Goal: Task Accomplishment & Management: Use online tool/utility

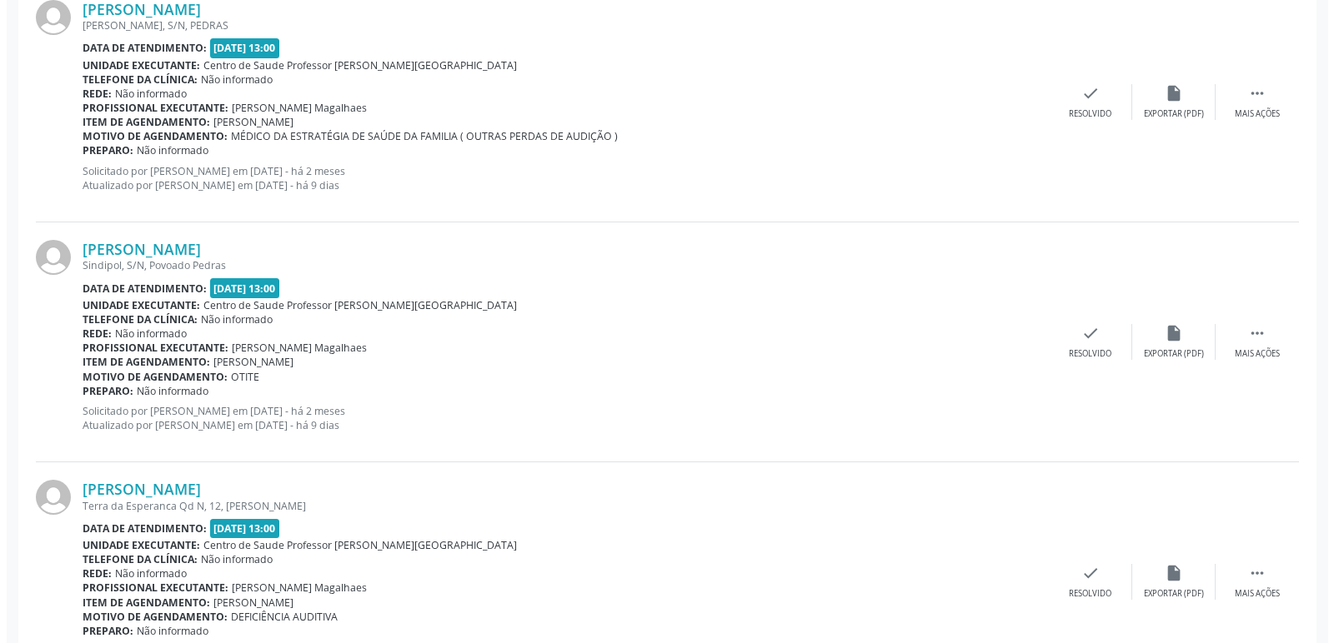
scroll to position [583, 0]
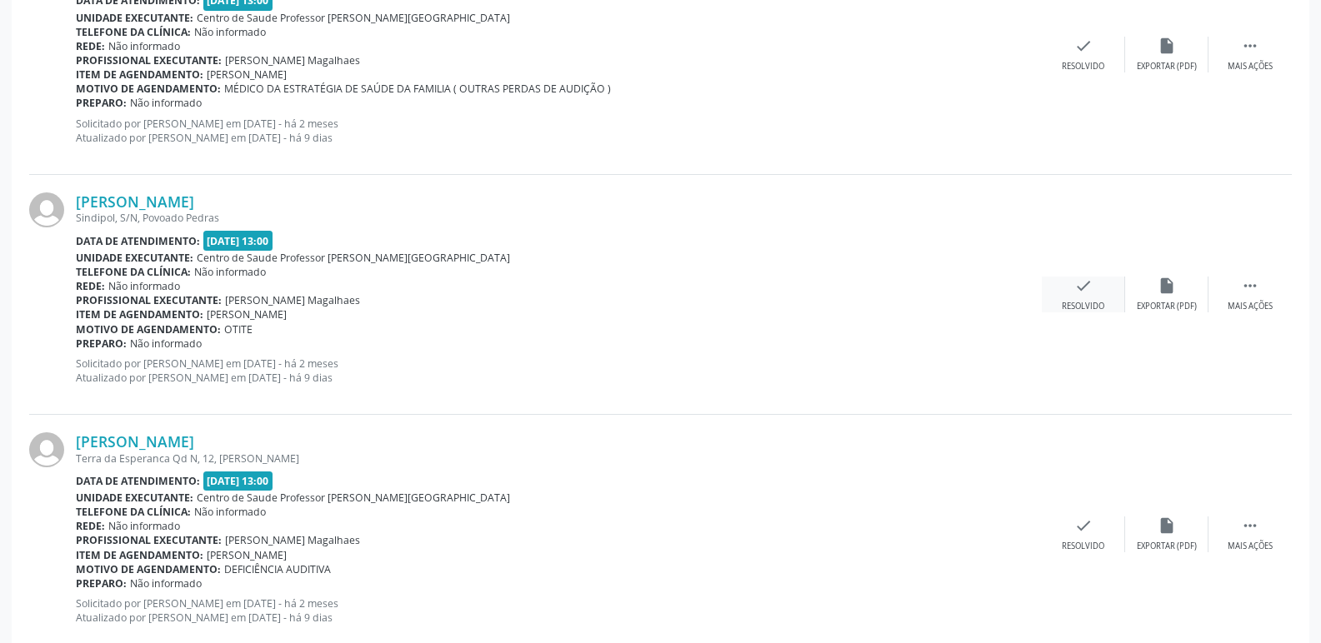
click at [1085, 293] on icon "check" at bounding box center [1083, 286] width 18 height 18
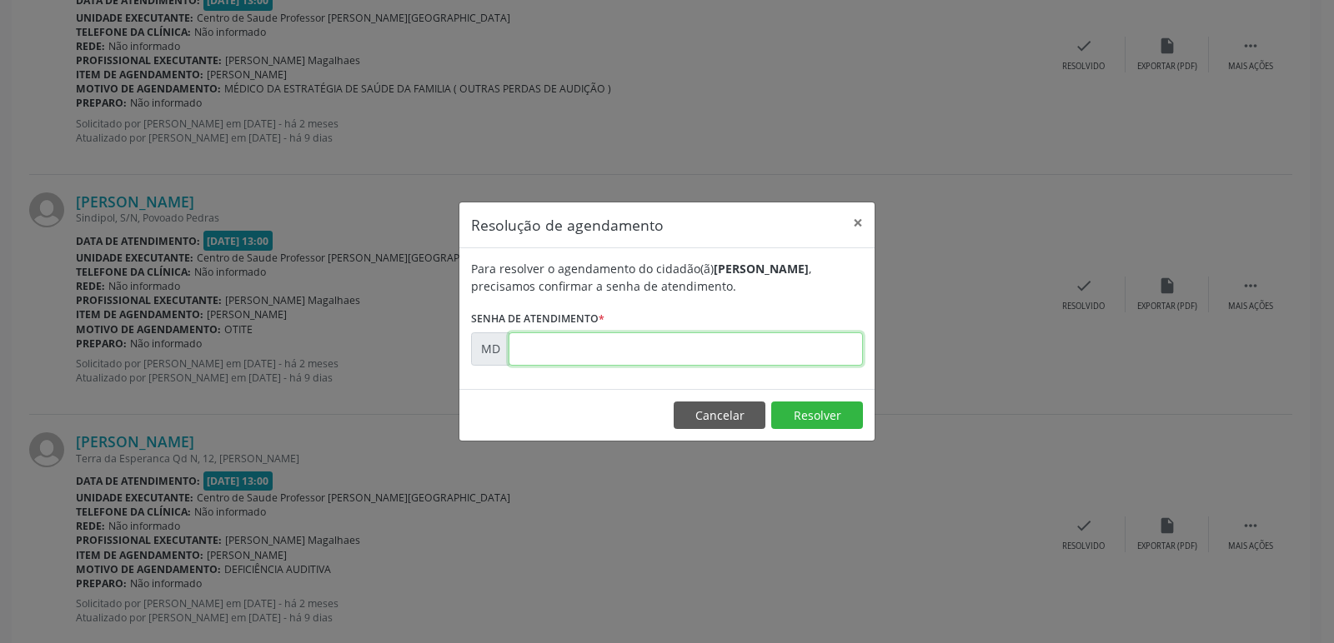
click at [542, 346] on input "text" at bounding box center [685, 349] width 354 height 33
type input "0"
type input "00000963"
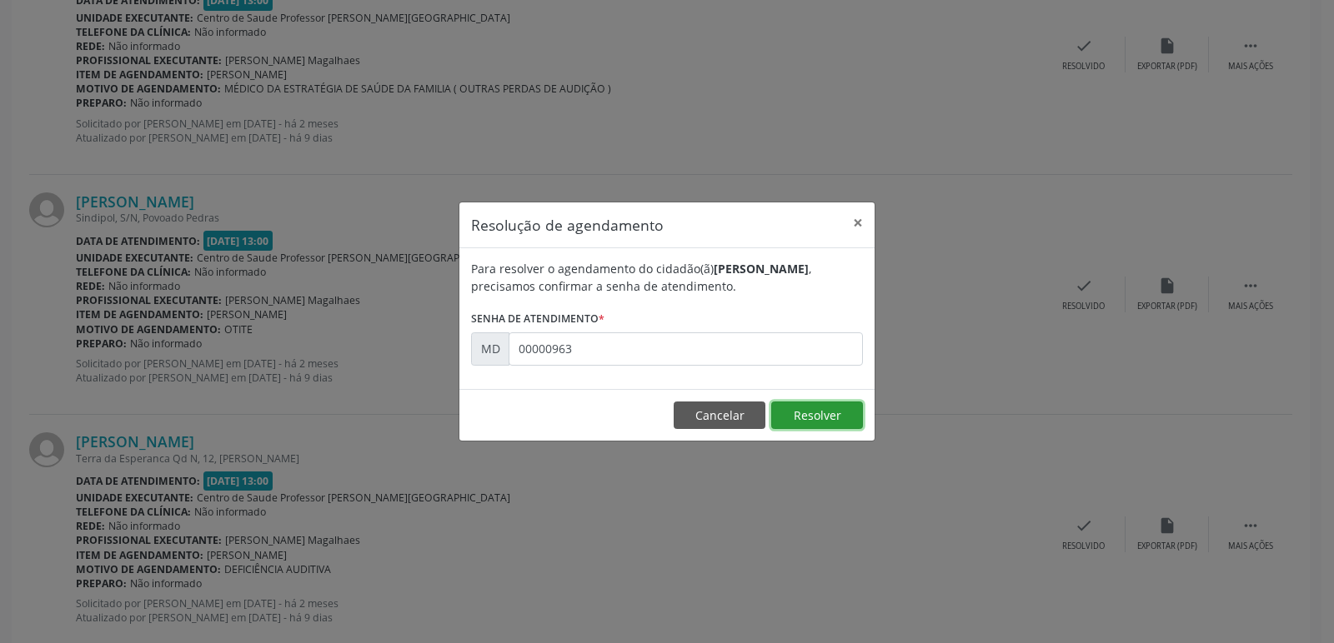
click at [813, 425] on button "Resolver" at bounding box center [817, 416] width 92 height 28
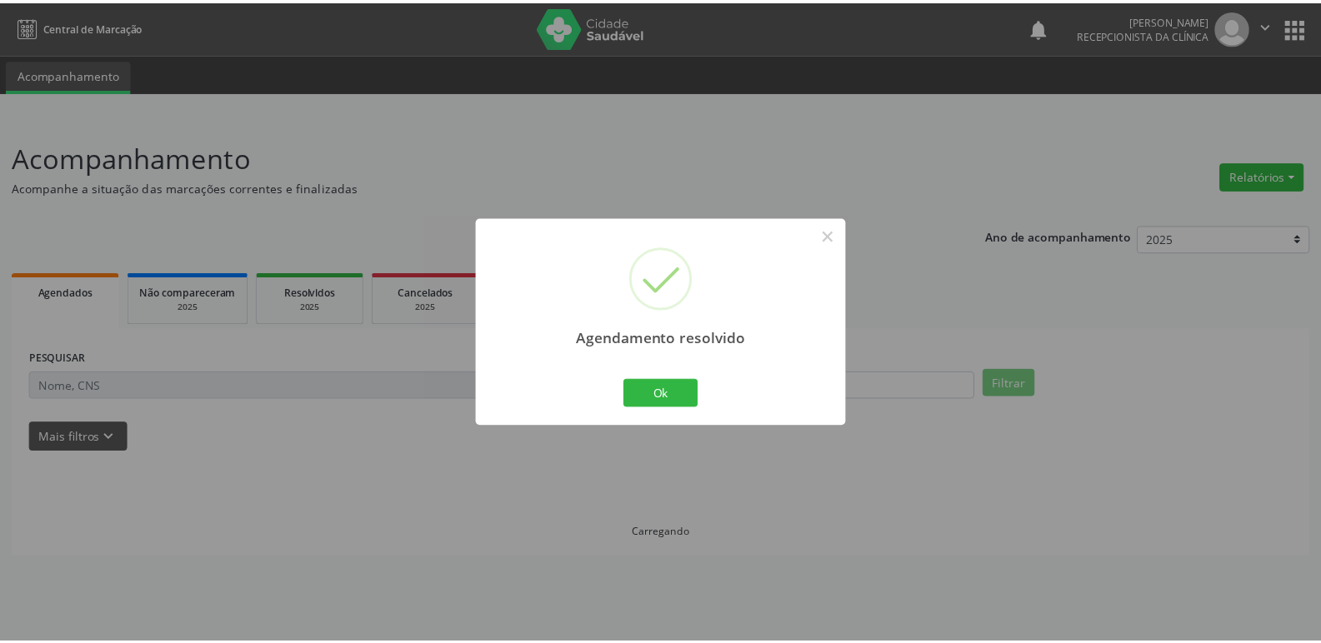
scroll to position [0, 0]
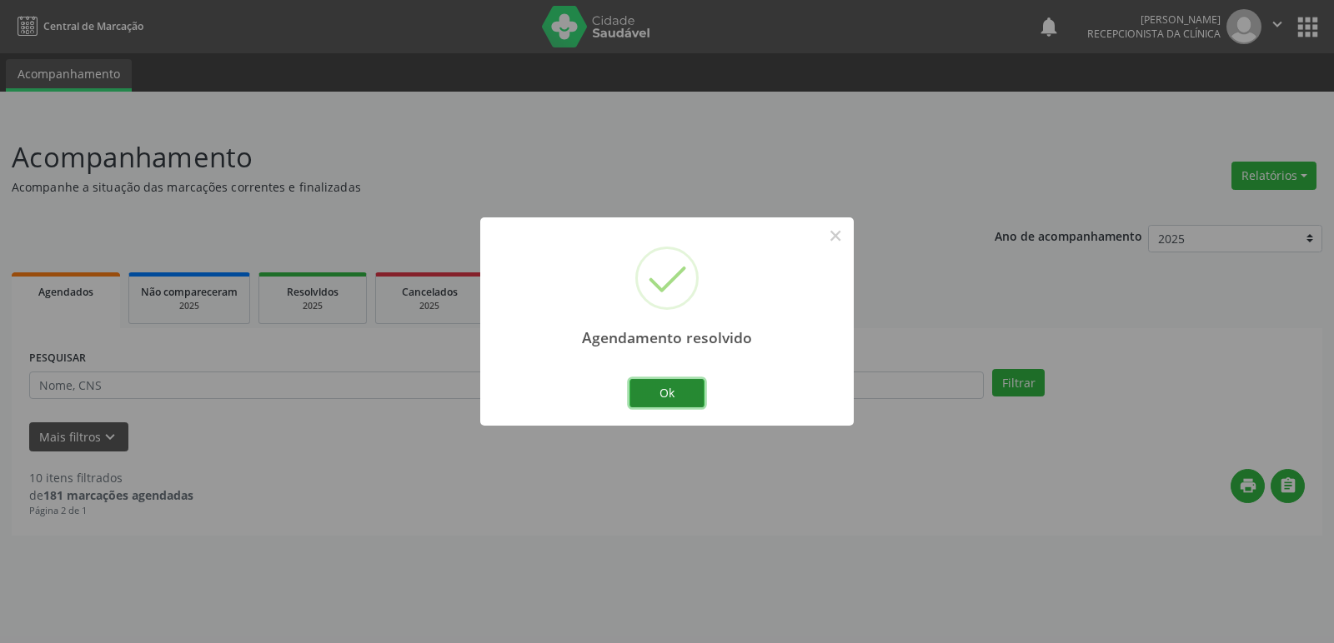
click at [632, 391] on button "Ok" at bounding box center [666, 393] width 75 height 28
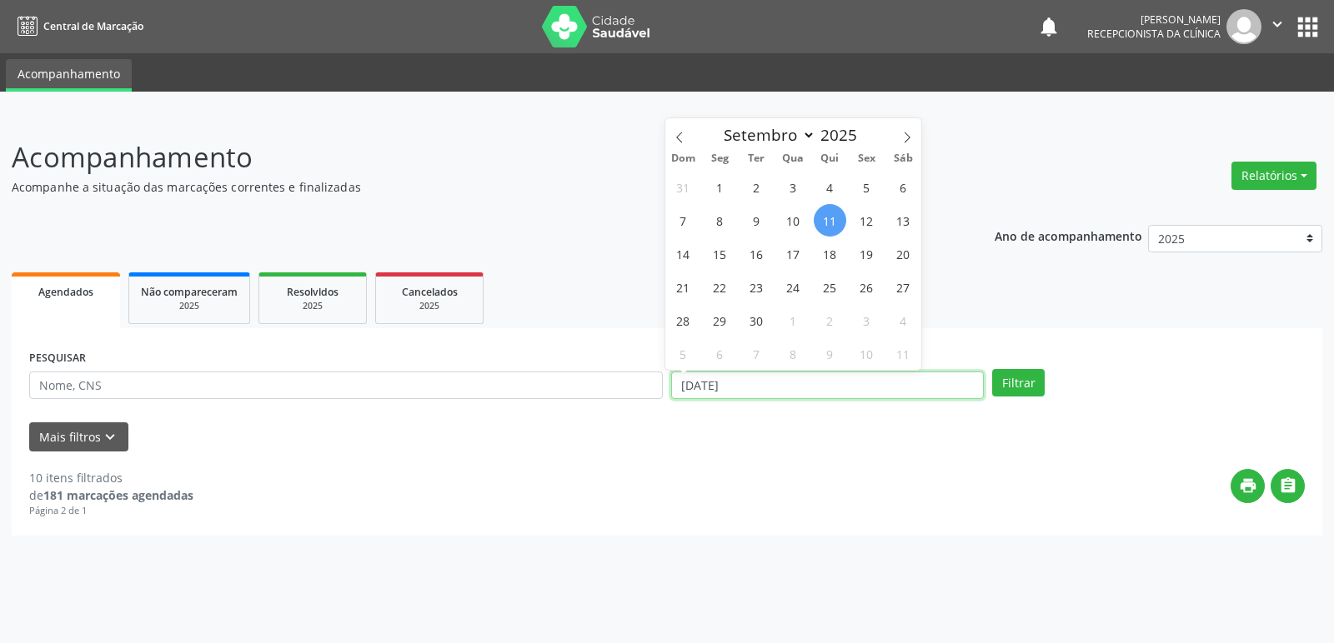
click at [753, 388] on input "[DATE]" at bounding box center [827, 386] width 313 height 28
click at [719, 185] on span "1" at bounding box center [719, 187] width 33 height 33
type input "[DATE]"
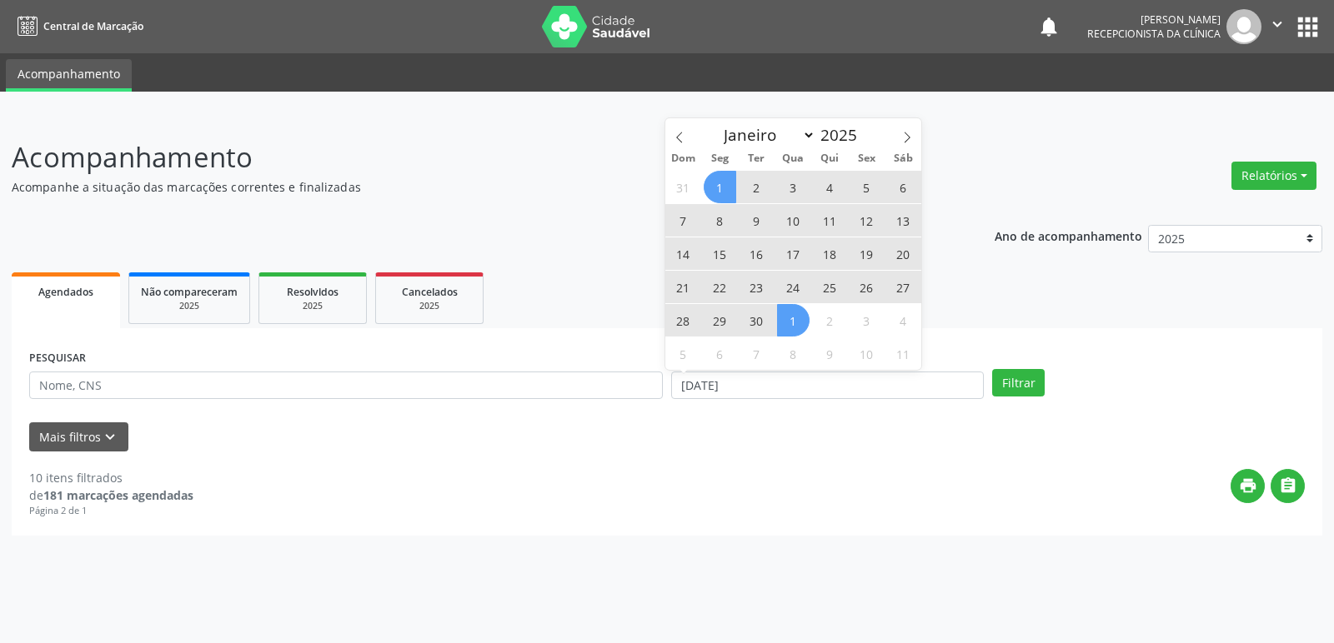
click at [773, 328] on div "31 1 2 3 4 5 6 7 8 9 10 11 12 13 14 15 16 17 18 19 20 21 22 23 24 25 26 27 28 2…" at bounding box center [793, 270] width 257 height 200
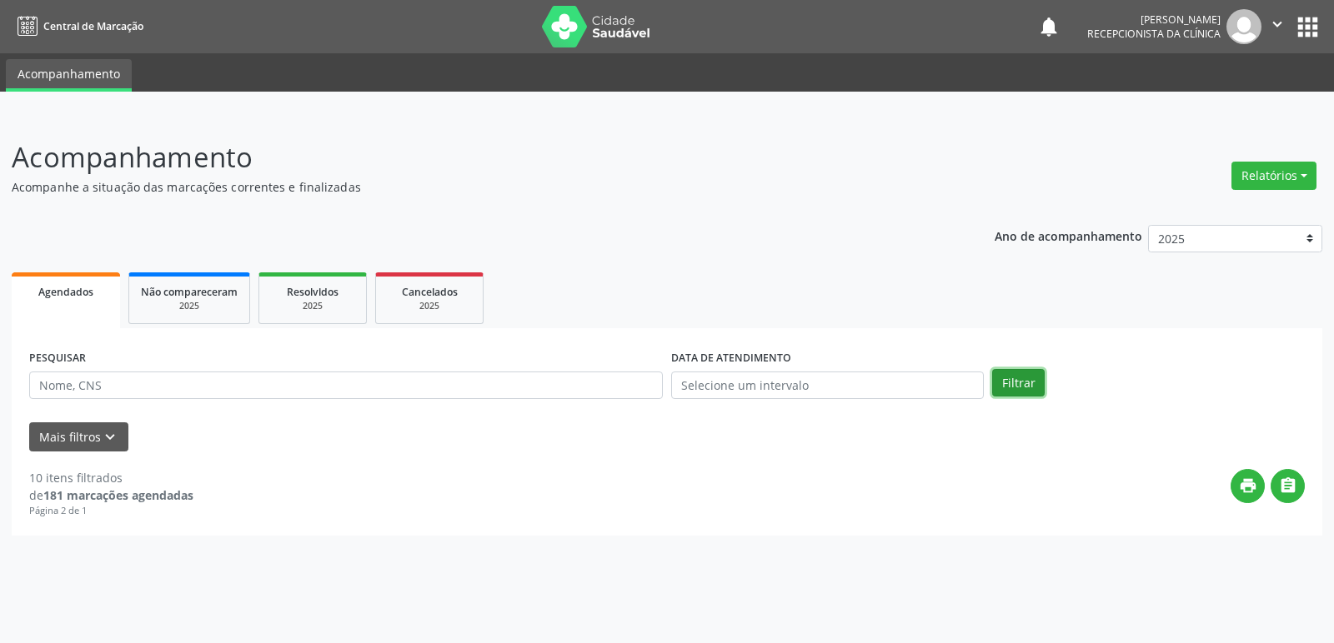
click at [1023, 384] on button "Filtrar" at bounding box center [1018, 383] width 53 height 28
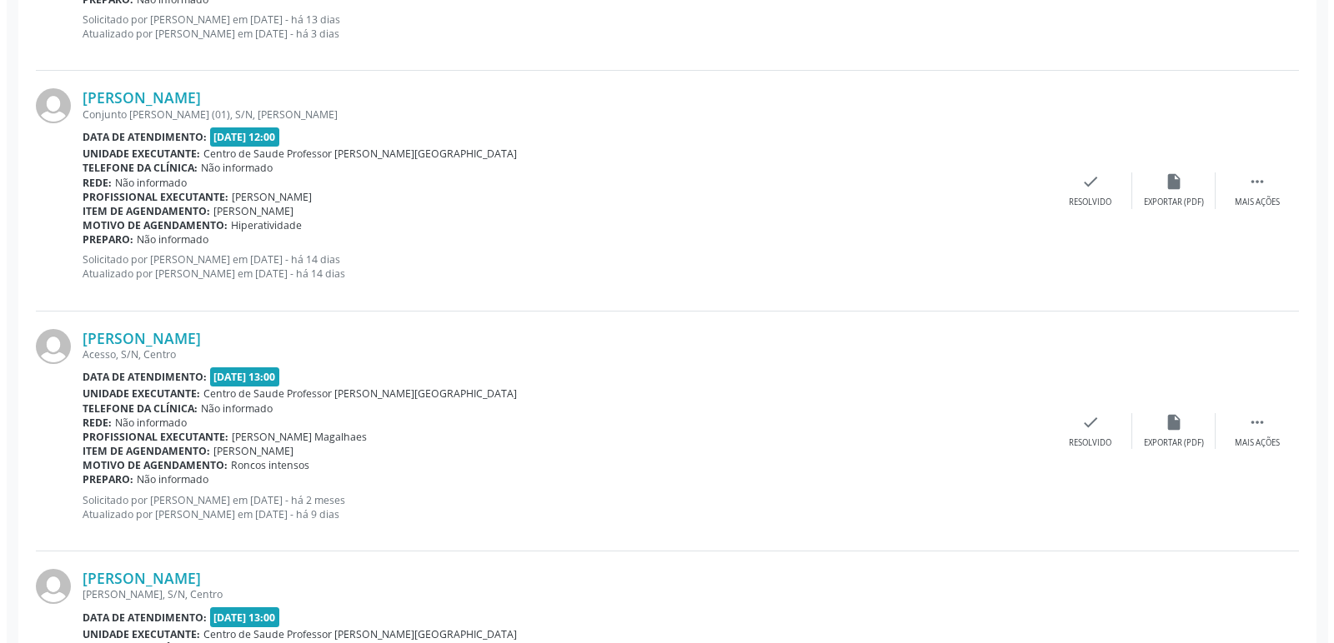
scroll to position [917, 0]
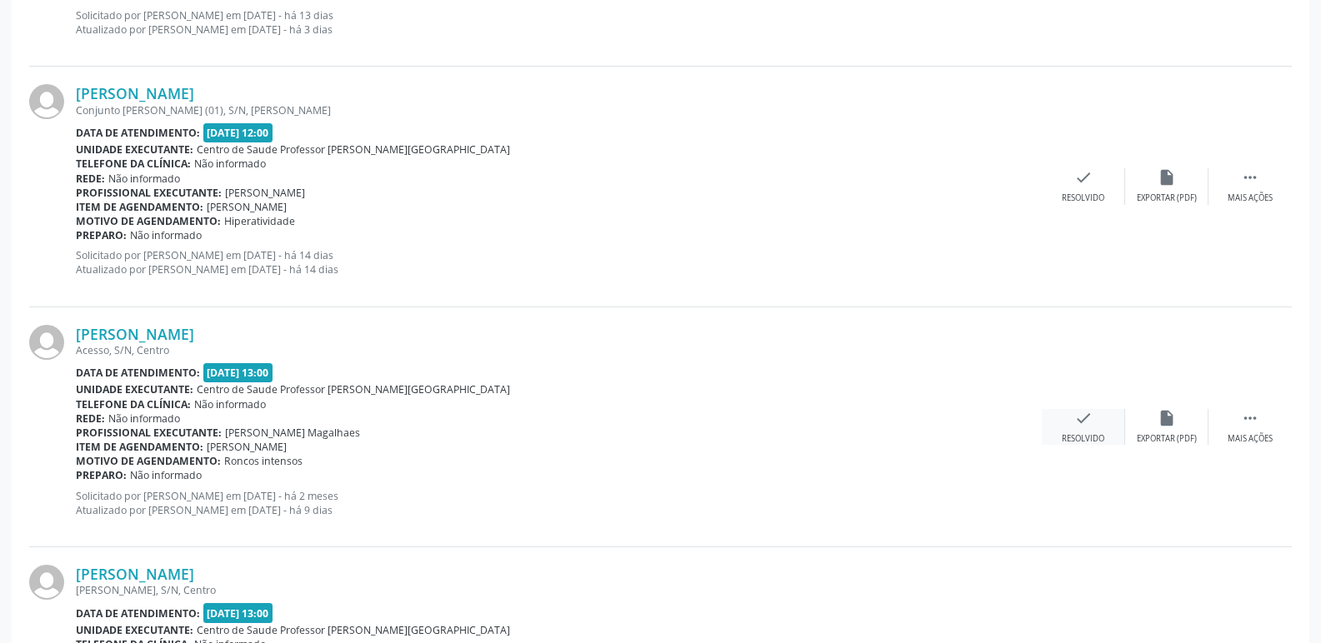
click at [1086, 418] on icon "check" at bounding box center [1083, 418] width 18 height 18
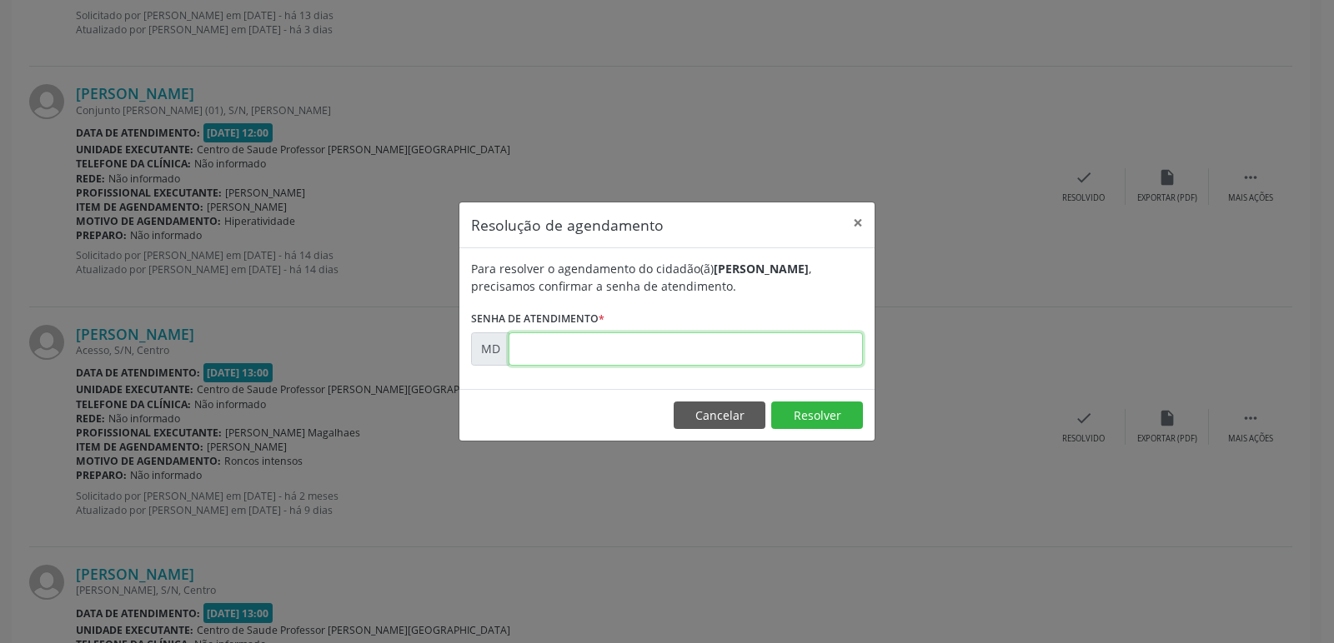
click at [543, 357] on input "text" at bounding box center [685, 349] width 354 height 33
type input "0"
type input "00000119"
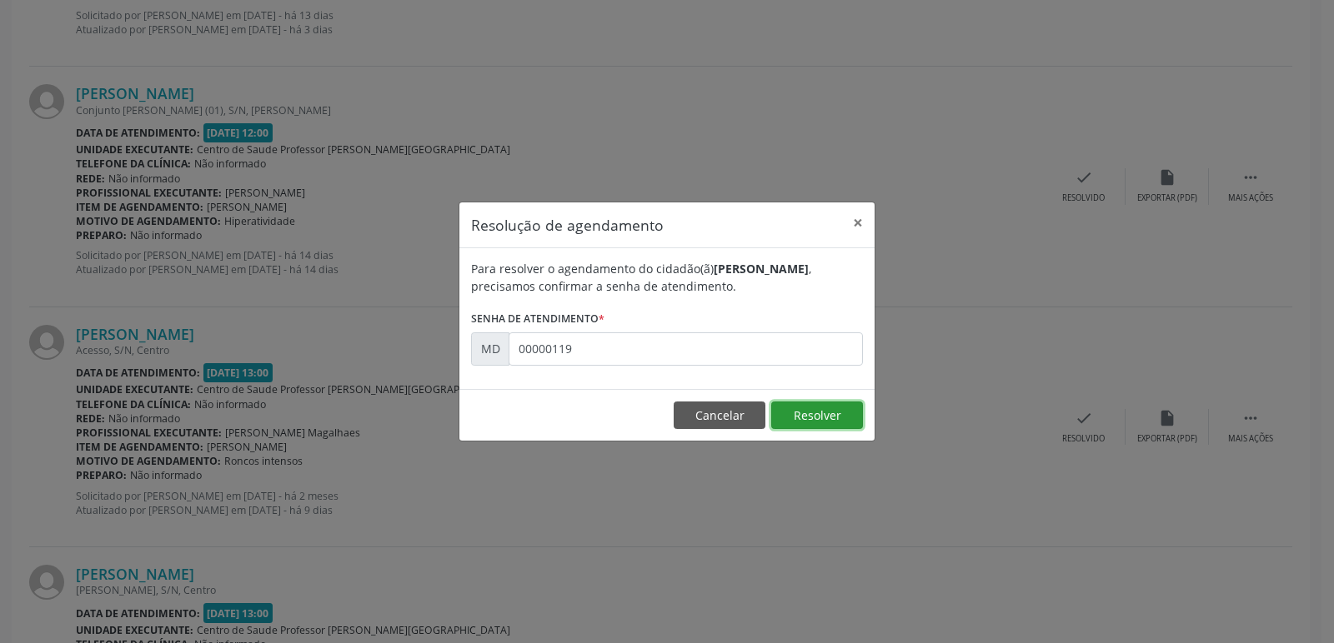
click at [818, 411] on button "Resolver" at bounding box center [817, 416] width 92 height 28
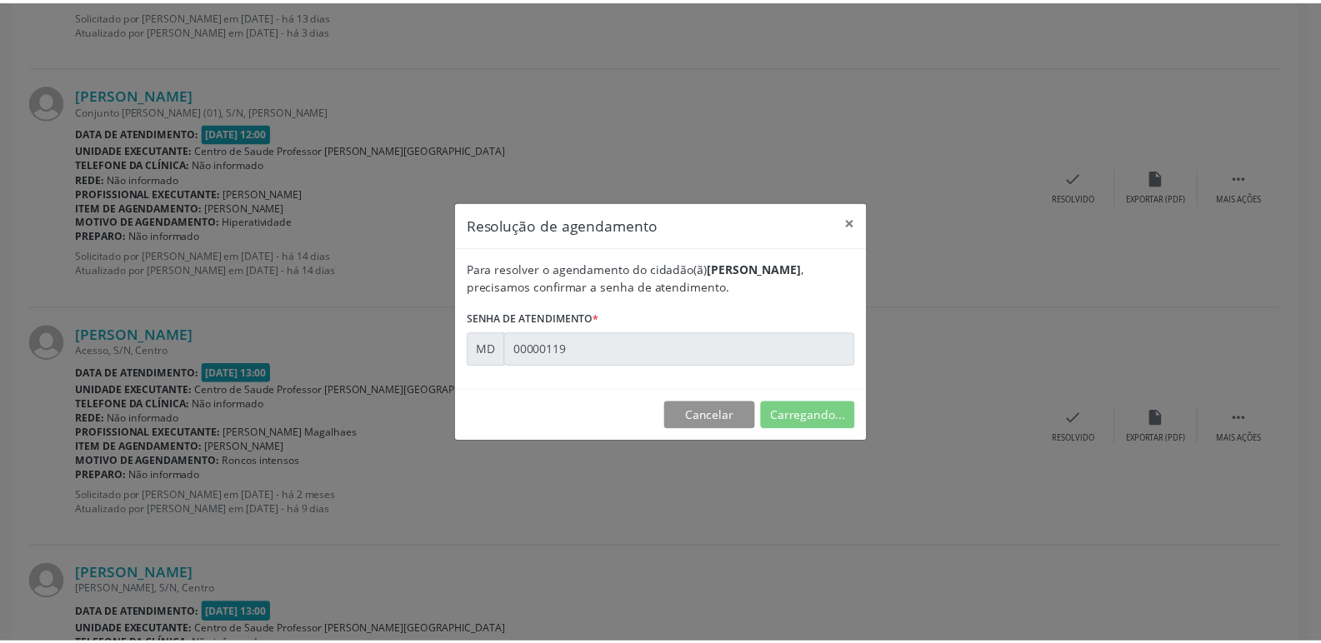
scroll to position [0, 0]
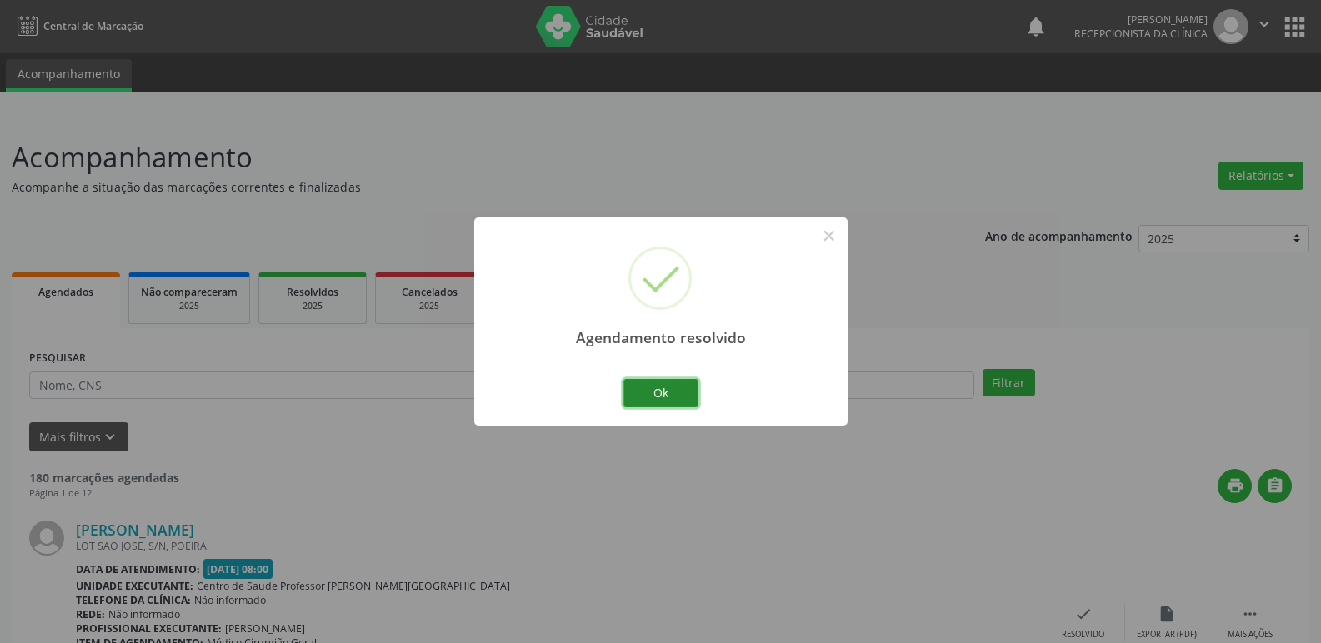
click at [663, 383] on button "Ok" at bounding box center [660, 393] width 75 height 28
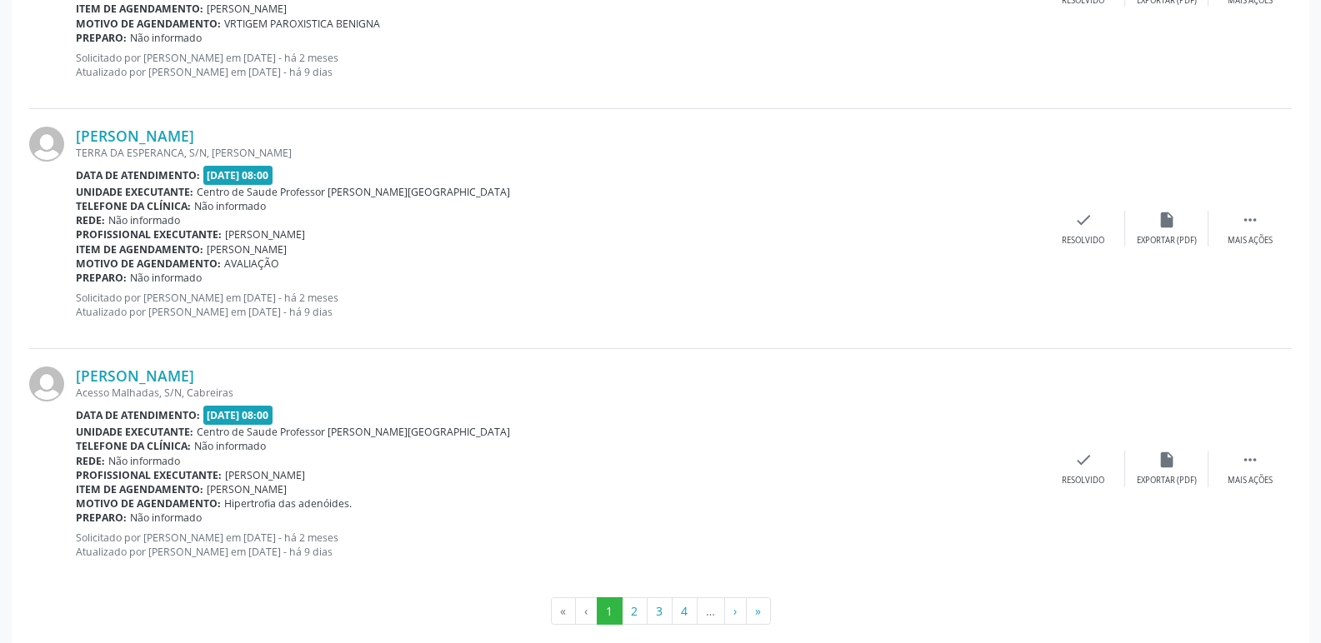
scroll to position [3540, 0]
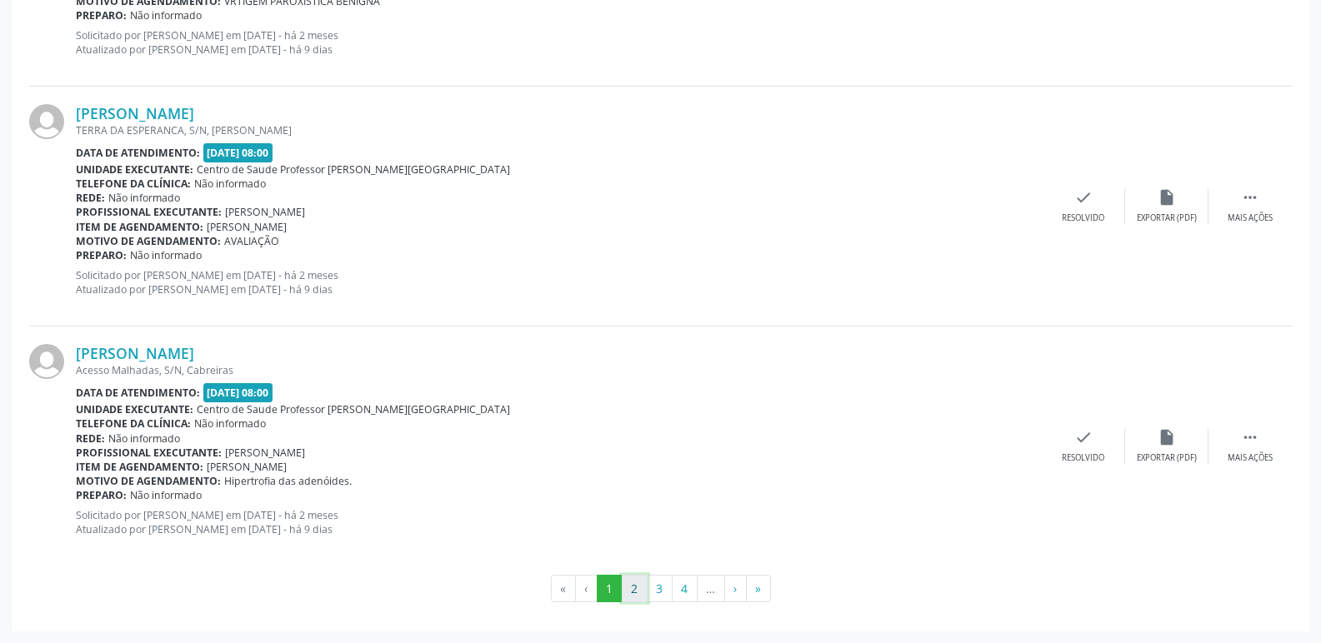
click at [633, 593] on button "2" at bounding box center [635, 589] width 26 height 28
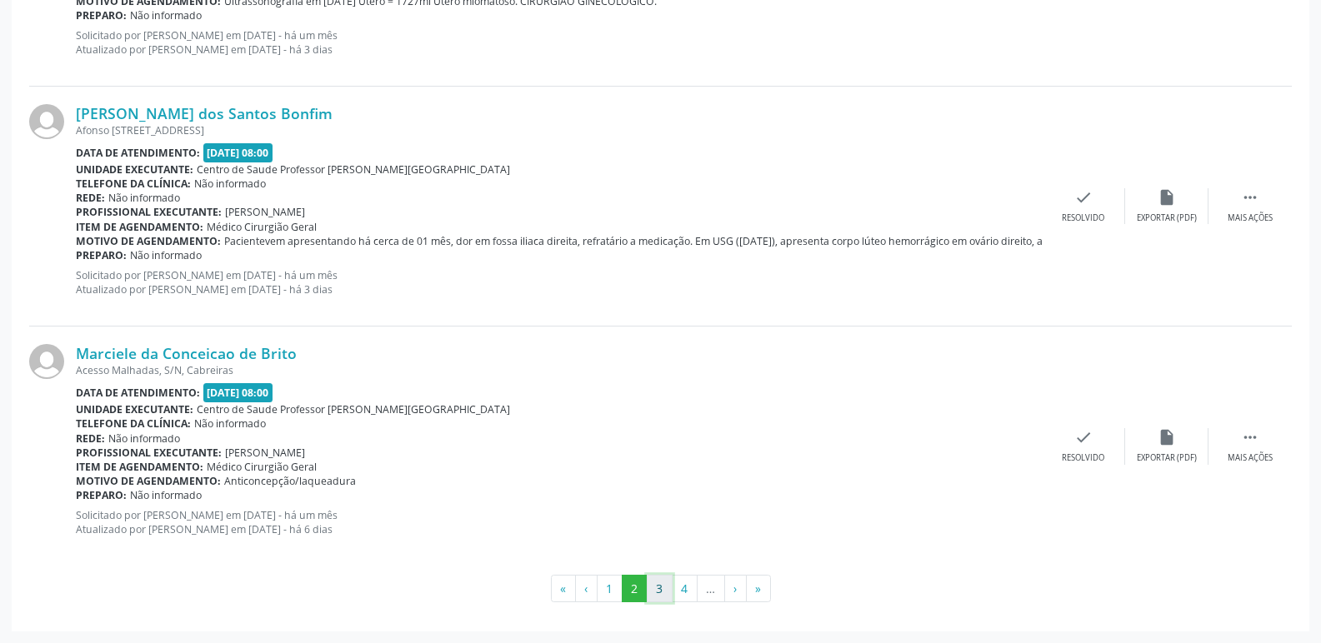
click at [653, 593] on button "3" at bounding box center [660, 589] width 26 height 28
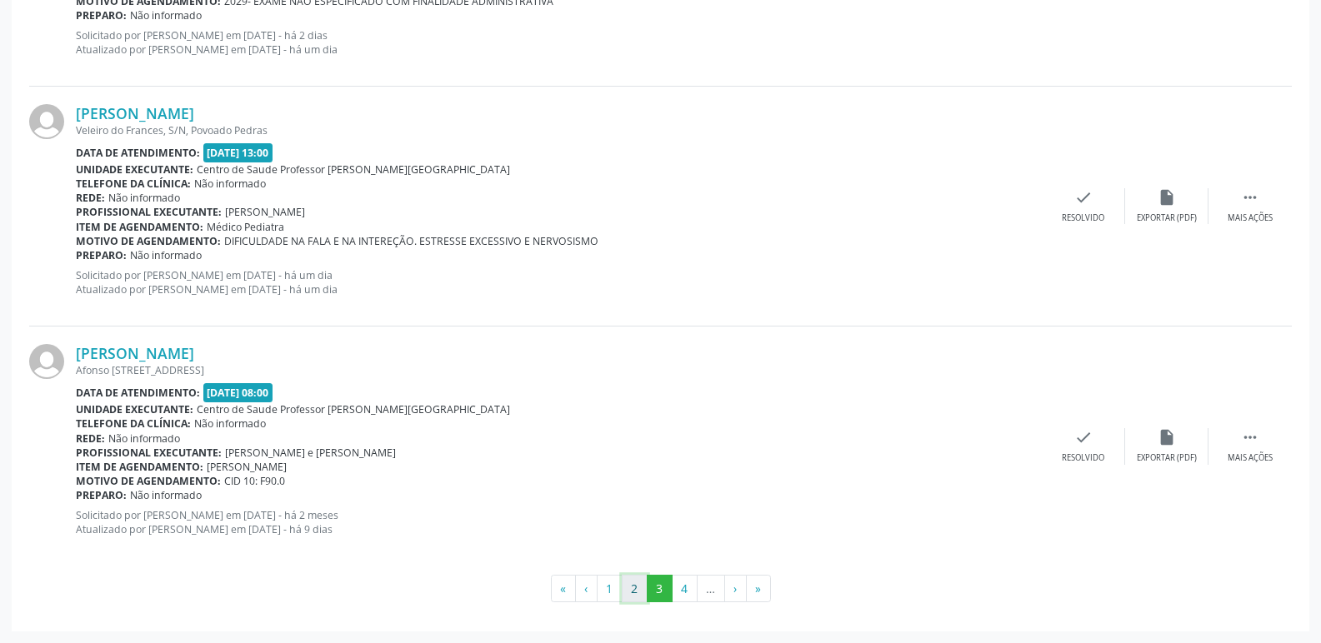
click at [631, 586] on button "2" at bounding box center [635, 589] width 26 height 28
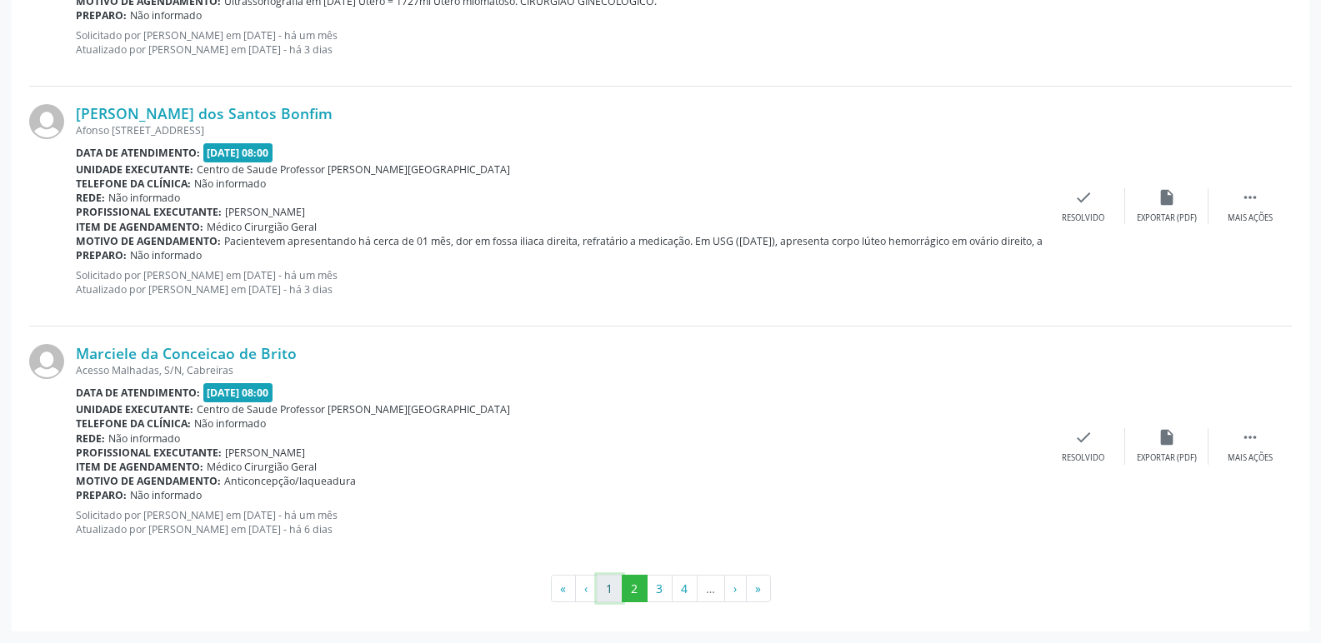
click at [608, 593] on button "1" at bounding box center [610, 589] width 26 height 28
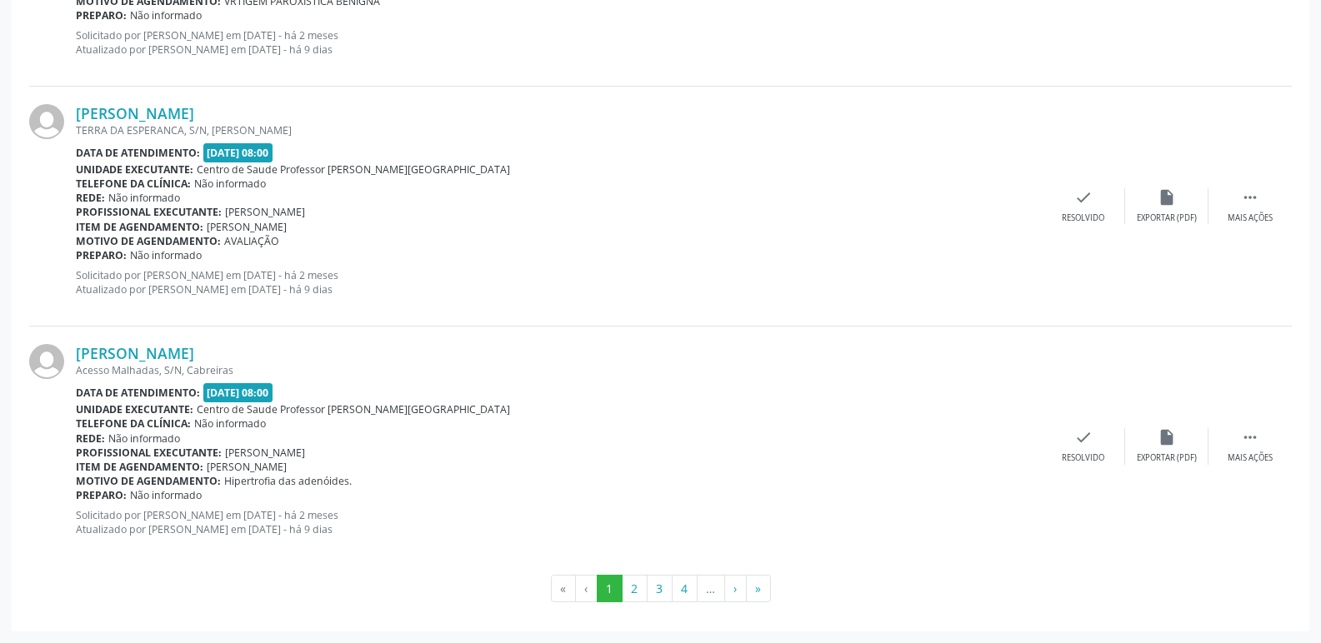
click at [583, 594] on li "‹" at bounding box center [587, 589] width 22 height 28
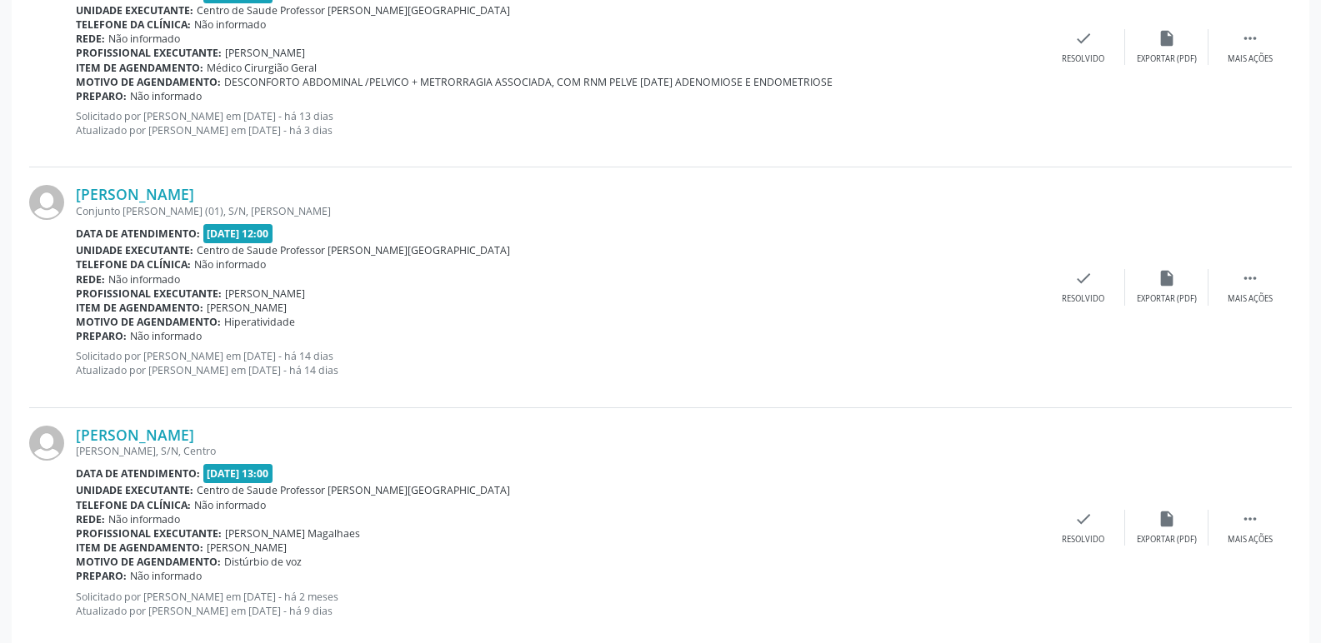
scroll to position [833, 0]
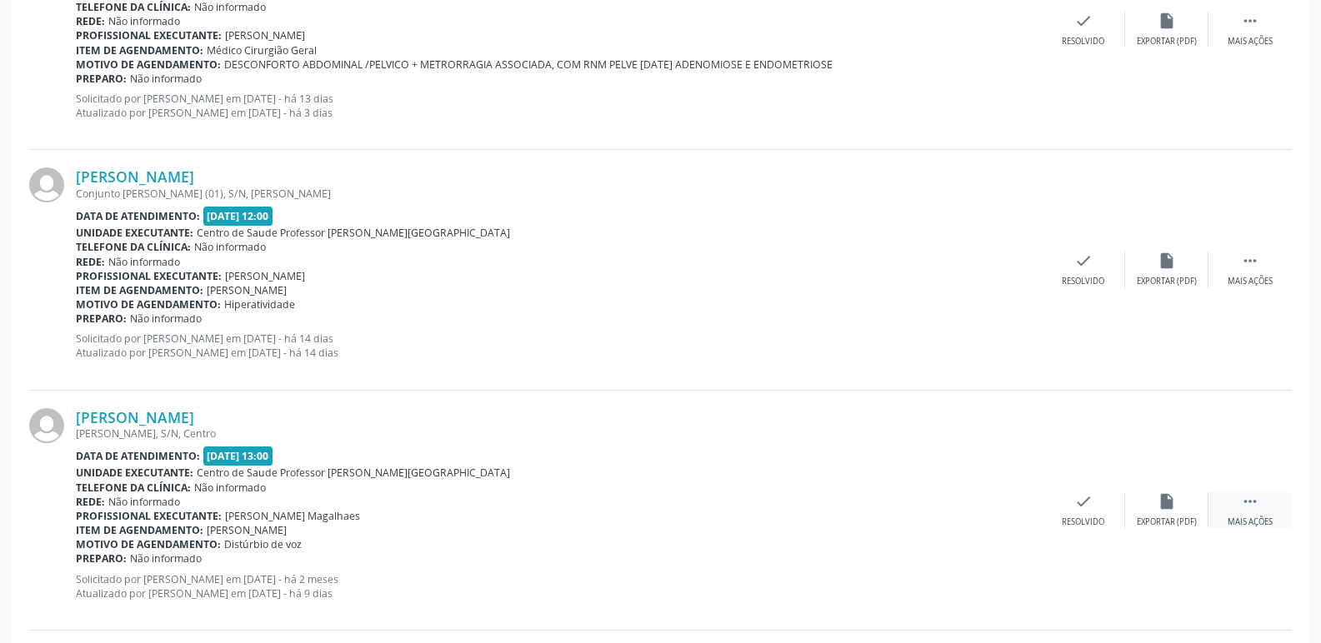
click at [1251, 495] on icon "" at bounding box center [1250, 502] width 18 height 18
click at [1171, 498] on icon "alarm_off" at bounding box center [1167, 502] width 18 height 18
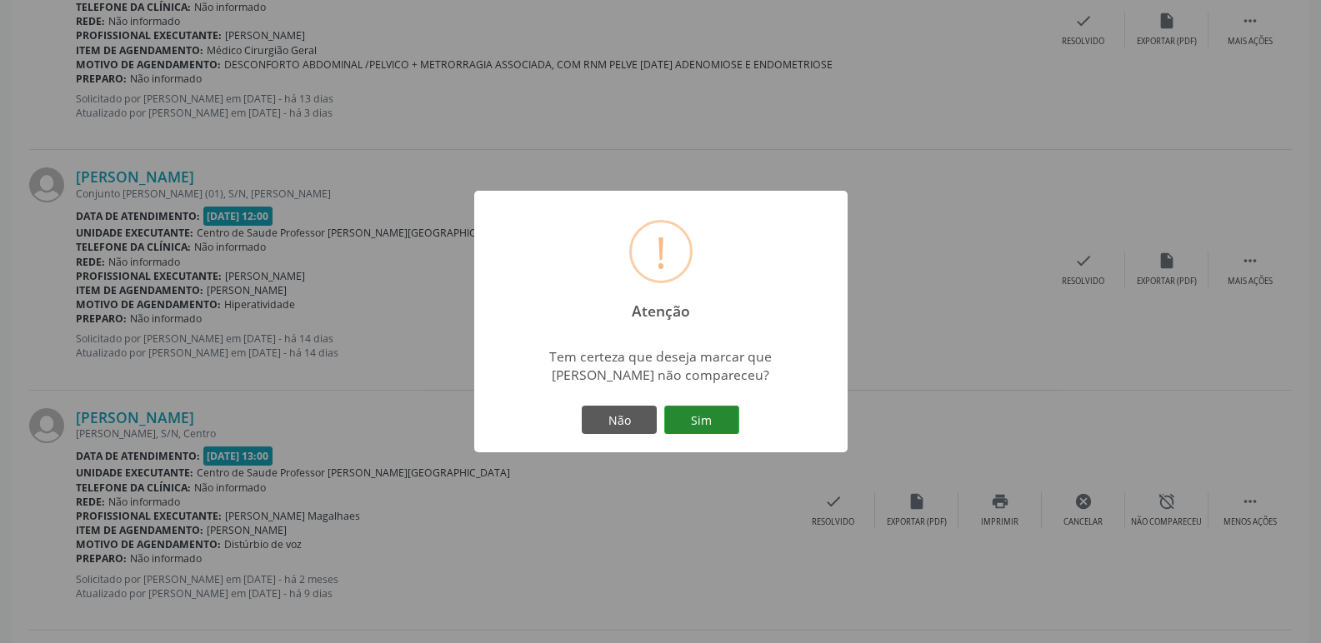
click at [711, 418] on button "Sim" at bounding box center [701, 420] width 75 height 28
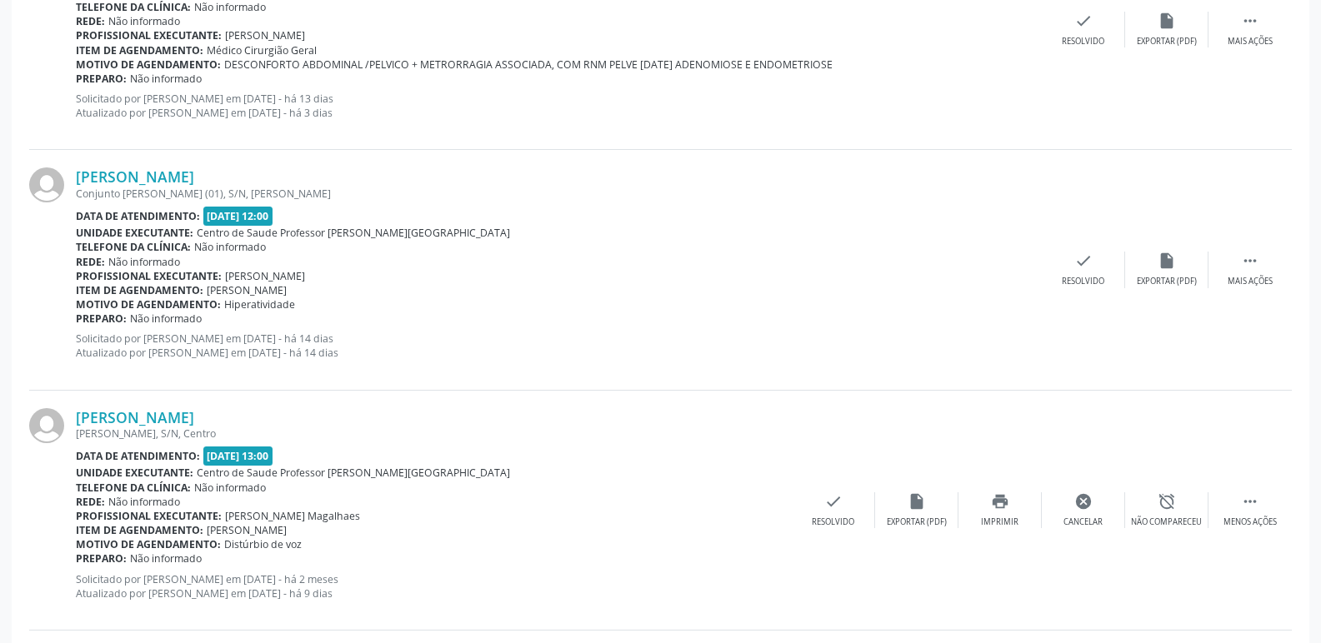
scroll to position [0, 0]
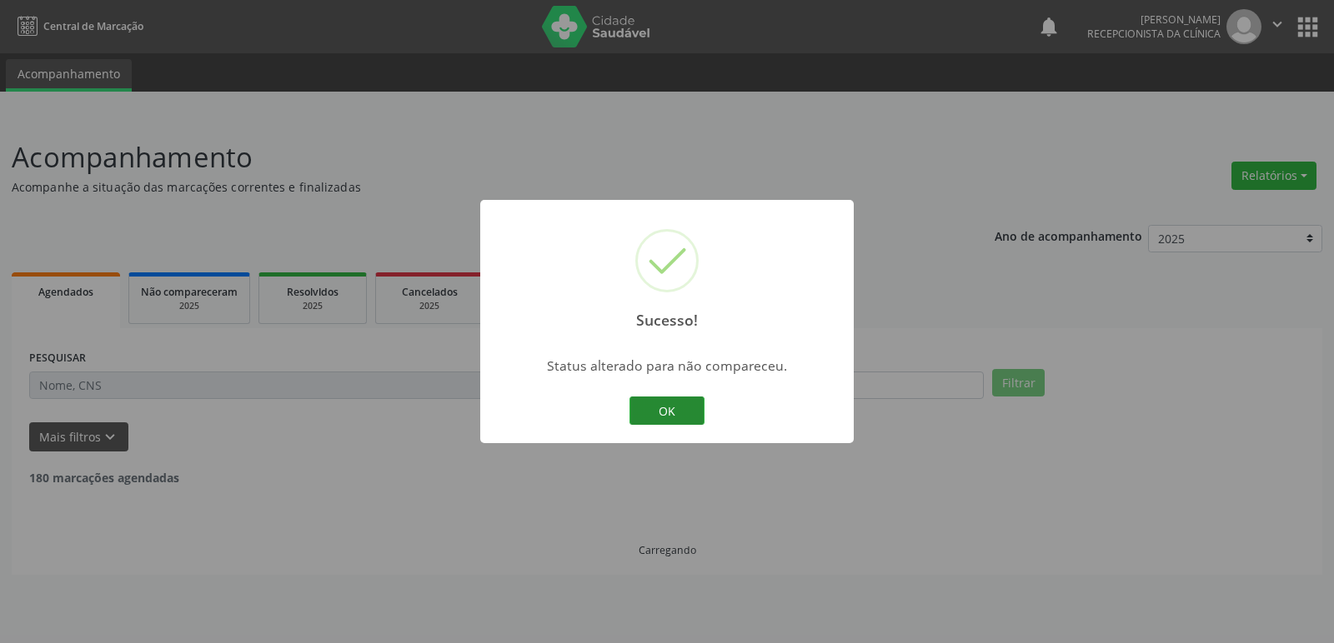
click at [697, 418] on button "OK" at bounding box center [666, 411] width 75 height 28
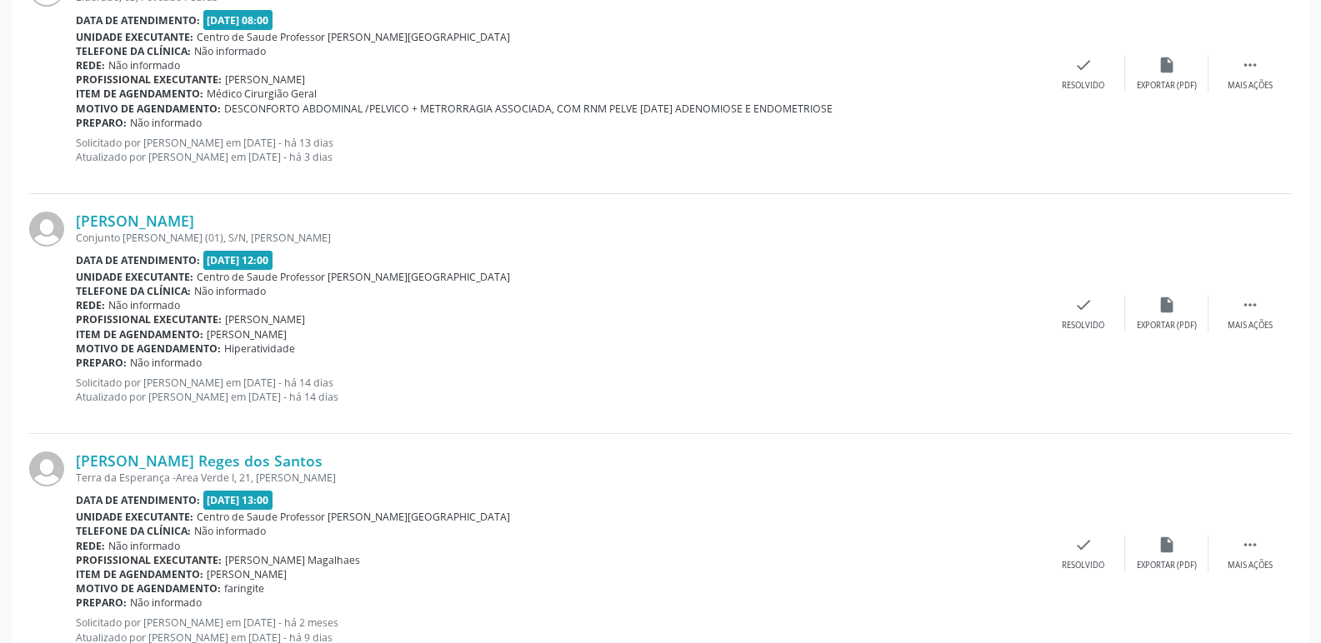
scroll to position [833, 0]
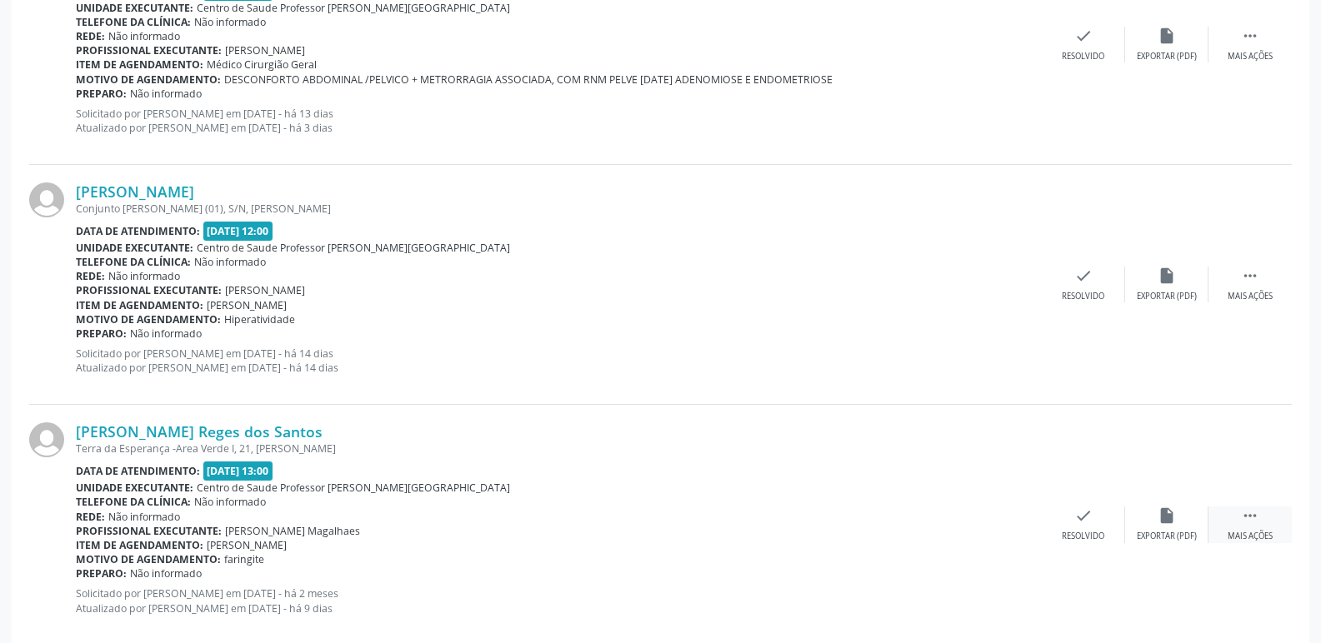
click at [1243, 521] on icon "" at bounding box center [1250, 516] width 18 height 18
click at [1173, 524] on icon "alarm_off" at bounding box center [1167, 516] width 18 height 18
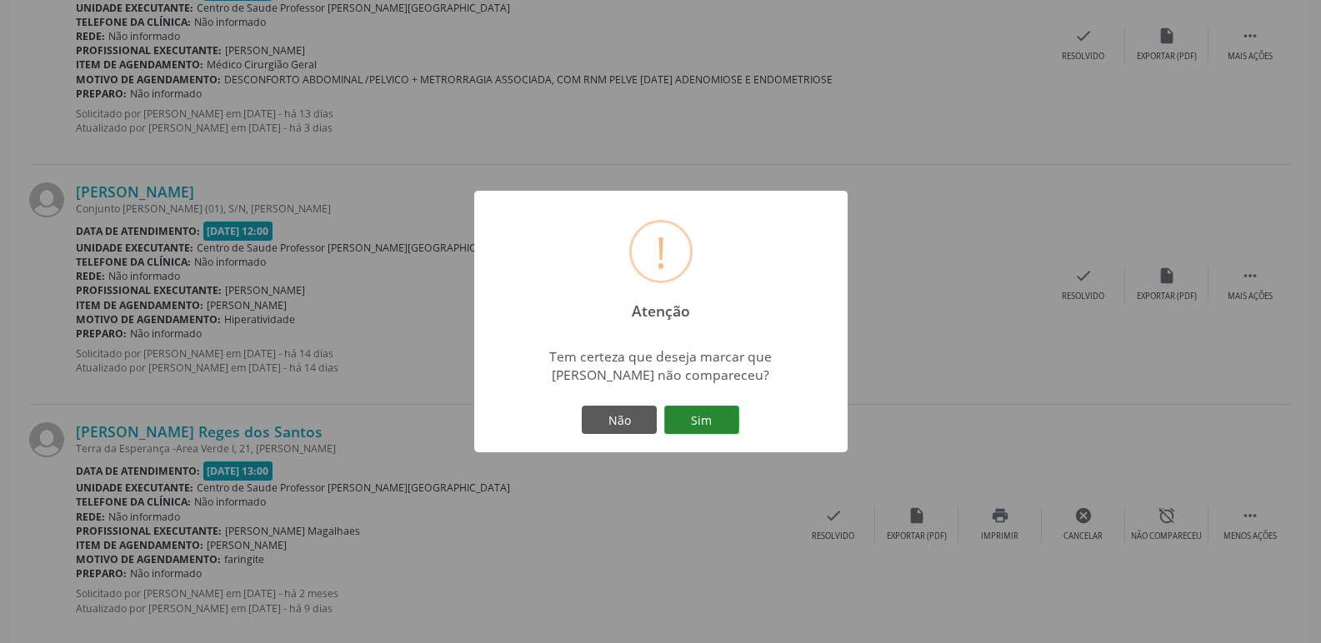
click at [715, 424] on button "Sim" at bounding box center [701, 420] width 75 height 28
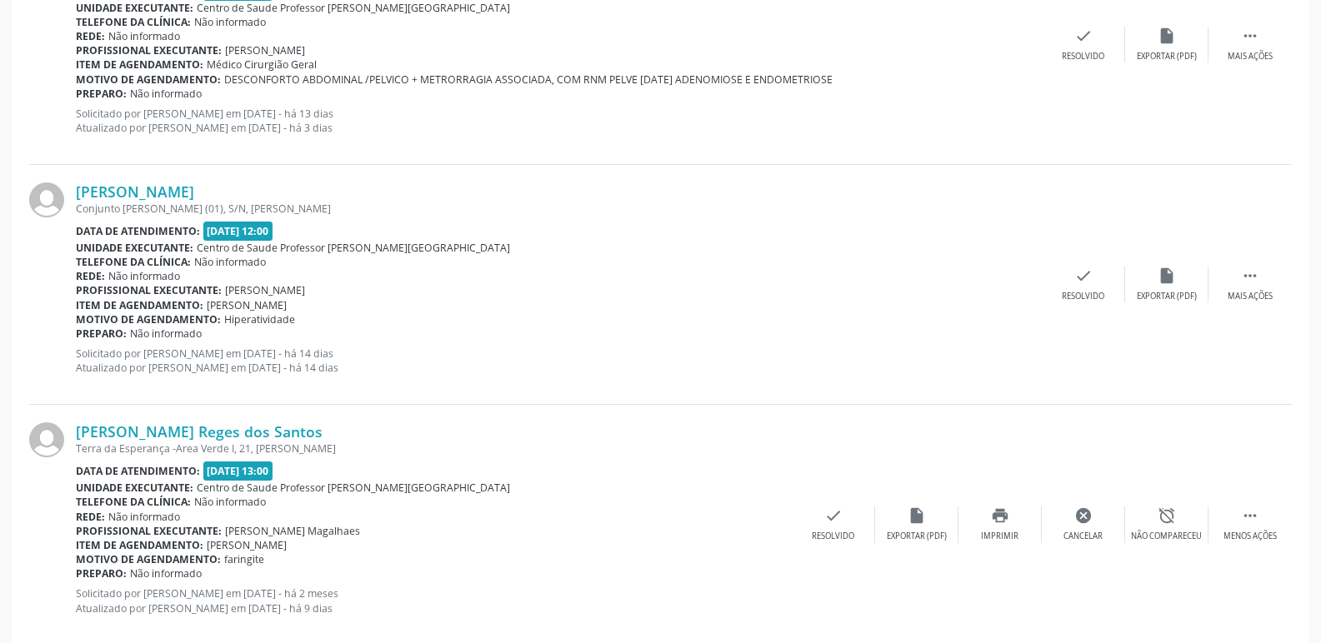
scroll to position [0, 0]
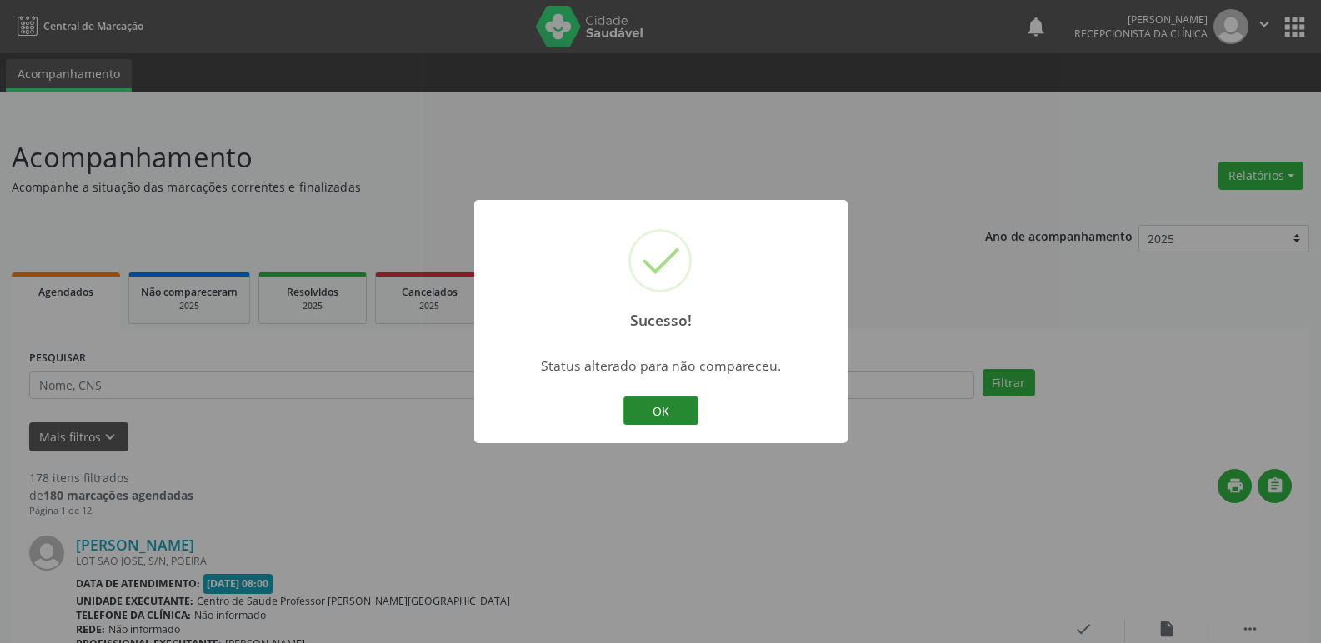
click at [643, 403] on button "OK" at bounding box center [660, 411] width 75 height 28
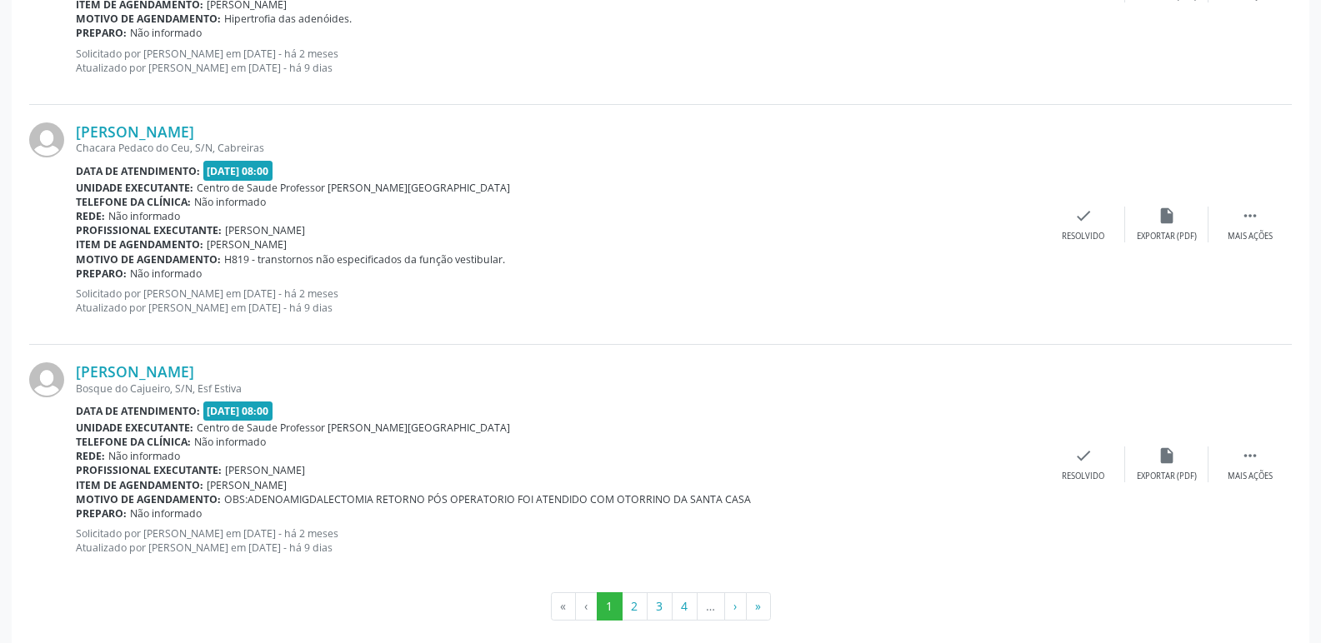
scroll to position [3555, 0]
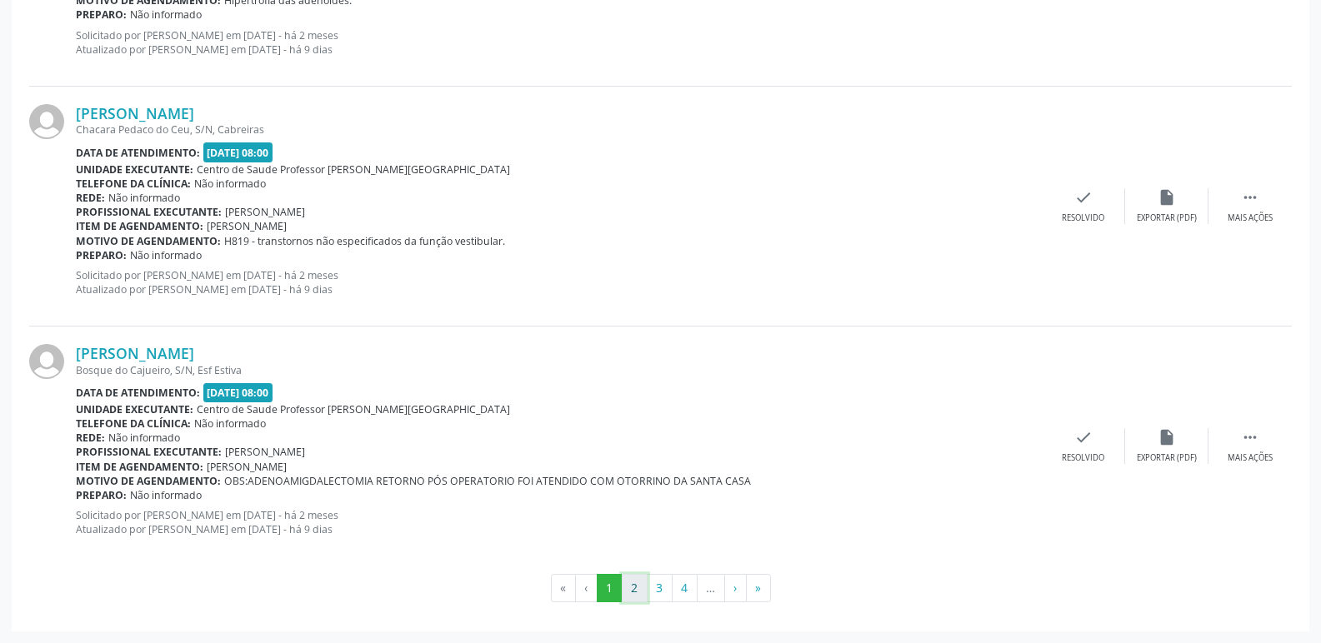
click at [640, 593] on button "2" at bounding box center [635, 588] width 26 height 28
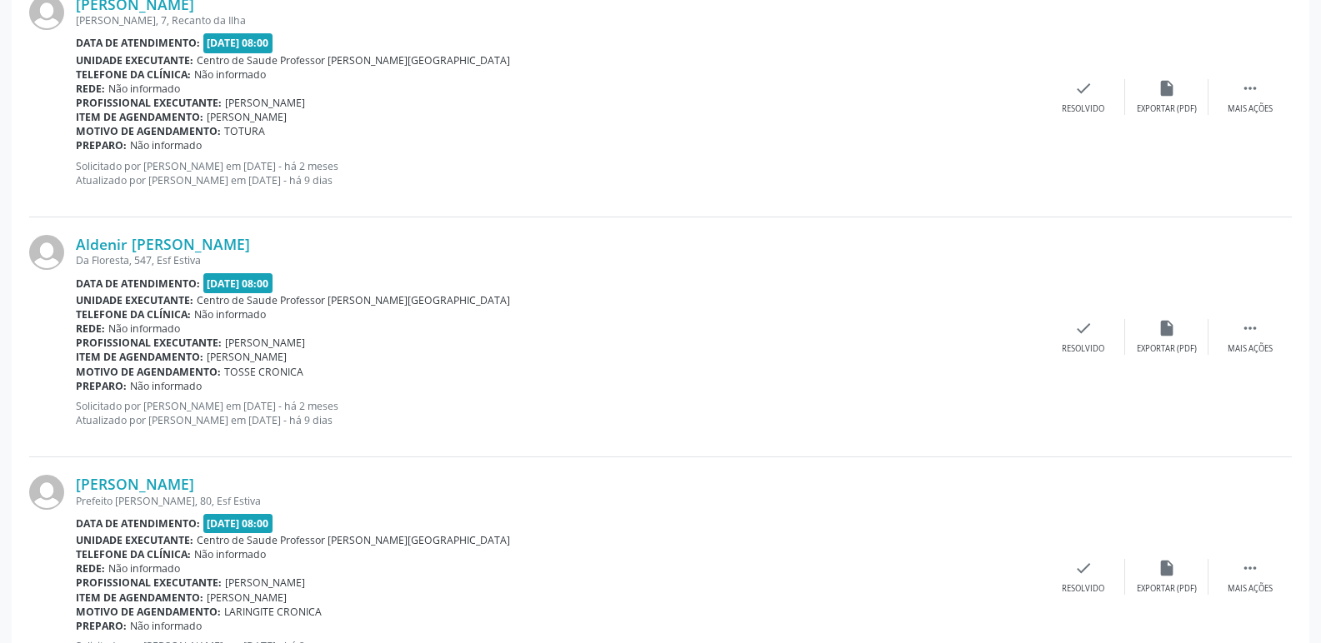
scroll to position [1584, 0]
